Goal: Communication & Community: Answer question/provide support

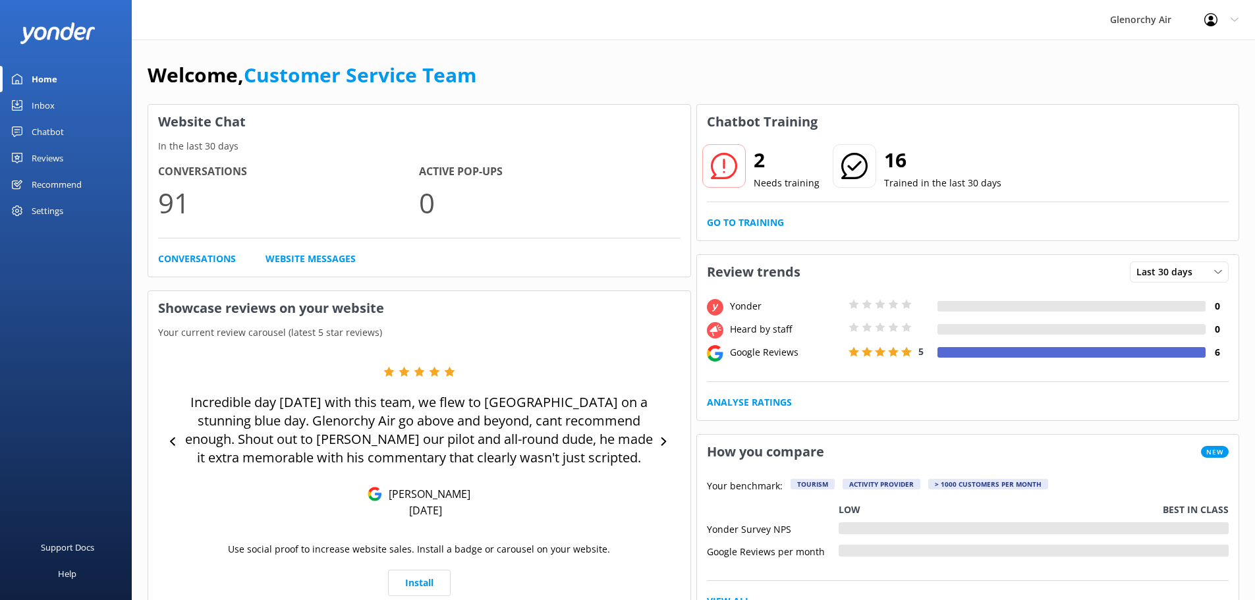
click at [63, 111] on link "Inbox" at bounding box center [66, 105] width 132 height 26
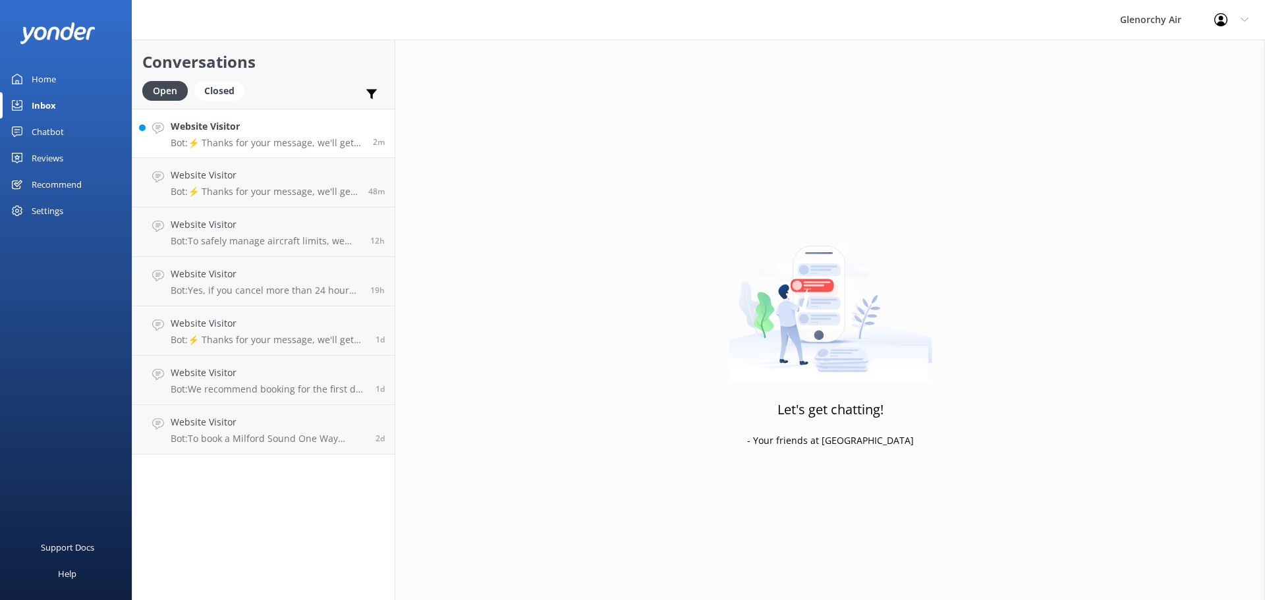
click at [217, 144] on p "Bot: ⚡ Thanks for your message, we'll get back to you as soon as we can. You're…" at bounding box center [267, 143] width 192 height 12
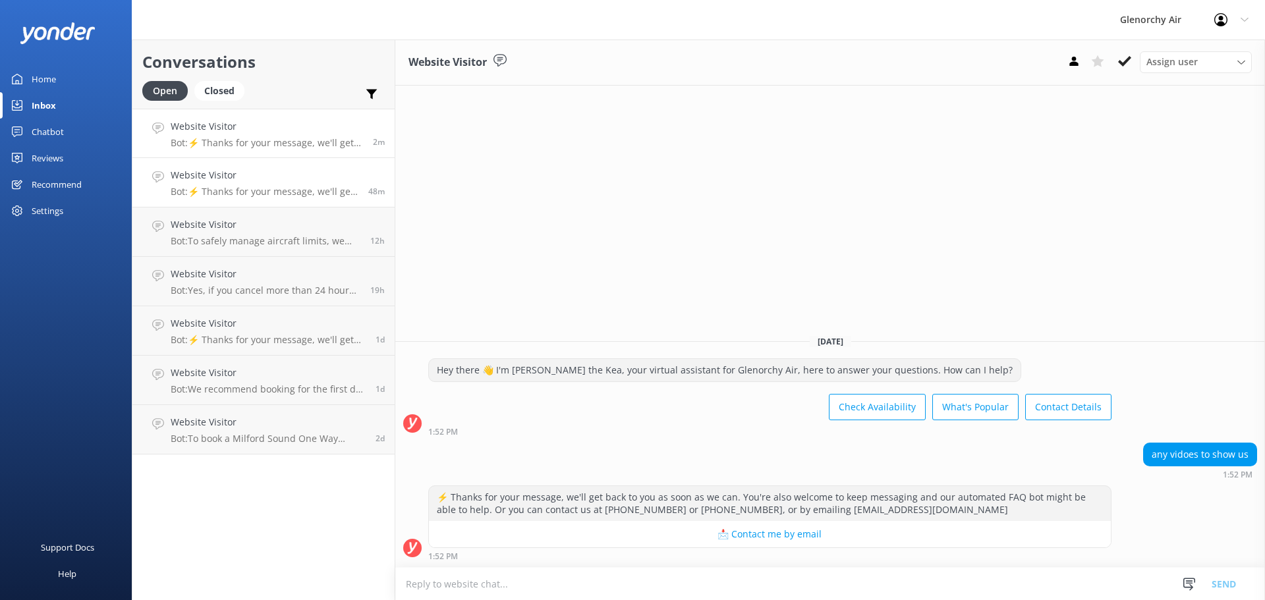
click at [236, 173] on h4 "Website Visitor" at bounding box center [265, 175] width 188 height 14
click at [237, 148] on p "Bot: ⚡ Thanks for your message, we'll get back to you as soon as we can. You're…" at bounding box center [267, 143] width 192 height 12
